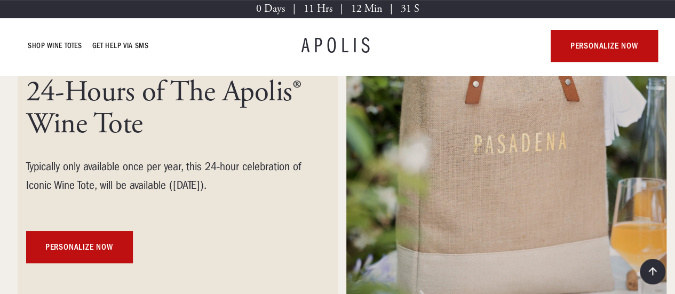
scroll to position [214, 0]
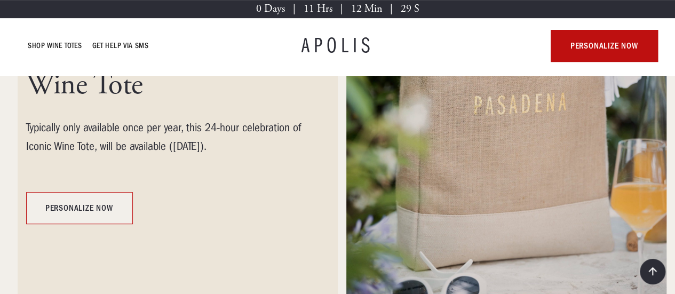
click at [92, 206] on link "personalize now" at bounding box center [79, 208] width 107 height 32
